Goal: Information Seeking & Learning: Learn about a topic

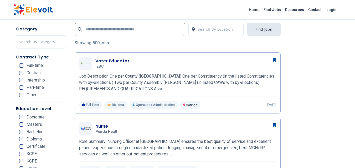
scroll to position [141, 0]
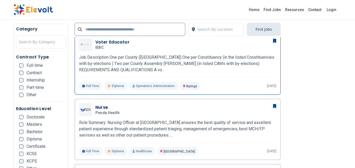
click at [121, 43] on h3 "Voter Educator" at bounding box center [112, 42] width 34 height 6
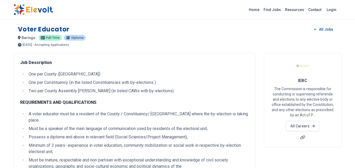
scroll to position [2, 0]
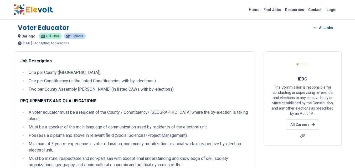
click at [131, 6] on div "Home Find Jobs Resources Contact Login" at bounding box center [177, 9] width 336 height 11
click at [120, 11] on div "Home Find Jobs Resources Contact Login" at bounding box center [177, 9] width 336 height 11
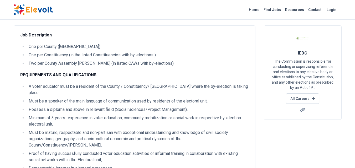
scroll to position [3, 0]
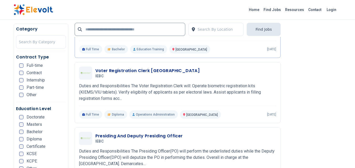
scroll to position [605, 0]
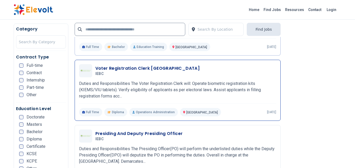
click at [201, 86] on p "Duties and Responsibilities The Voter Registration Clerk will: Operate biometri…" at bounding box center [177, 90] width 197 height 19
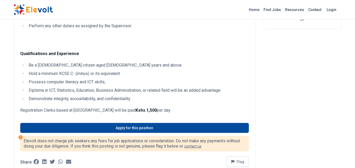
scroll to position [99, 0]
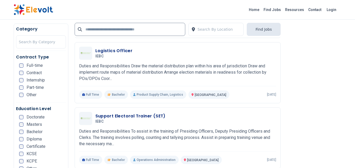
scroll to position [908, 0]
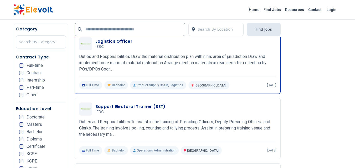
click at [197, 64] on p "​​​​​​Duties and Responsibilities Draw the material distribution plan within hi…" at bounding box center [177, 63] width 197 height 19
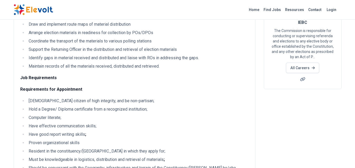
scroll to position [2, 0]
